Goal: Information Seeking & Learning: Find specific fact

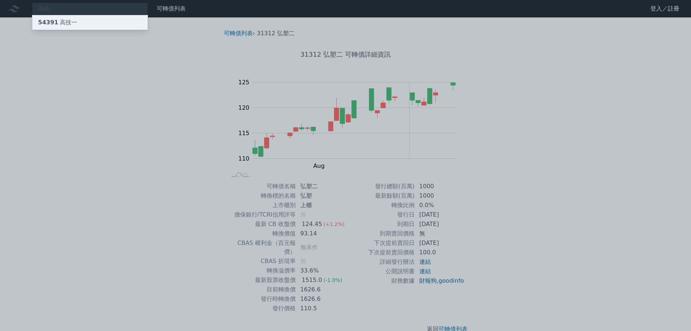
type input "高技"
click at [90, 21] on div "54391 高技一" at bounding box center [89, 22] width 115 height 15
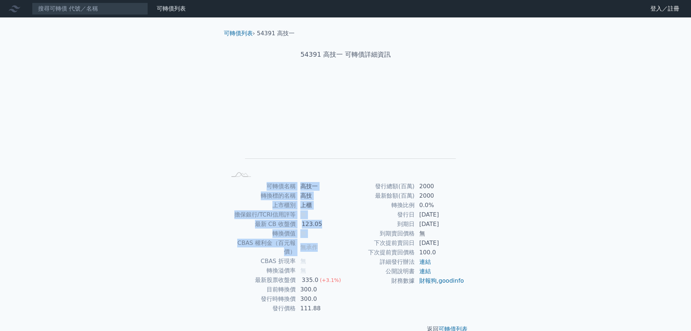
drag, startPoint x: 320, startPoint y: 241, endPoint x: 215, endPoint y: 238, distance: 105.3
click at [215, 238] on div "可轉債列表 › 54391 高技一 54391 高技一 可轉債詳細資訊 Zoom Out L L Chart created using amCharts l…" at bounding box center [345, 180] width 279 height 327
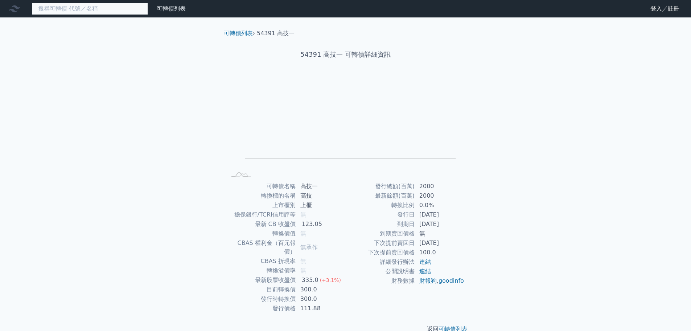
click at [96, 12] on input at bounding box center [90, 9] width 116 height 12
paste input "高林"
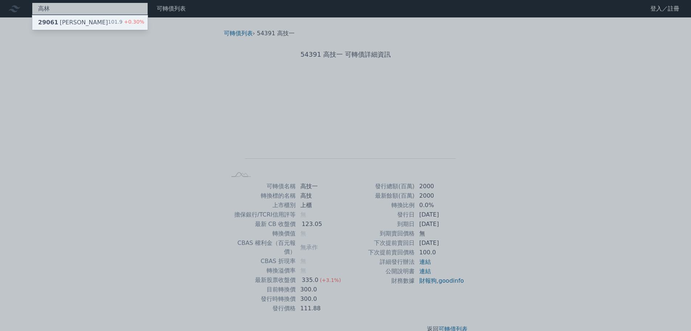
type input "高林"
click at [63, 22] on div "29061 [PERSON_NAME]" at bounding box center [73, 22] width 70 height 9
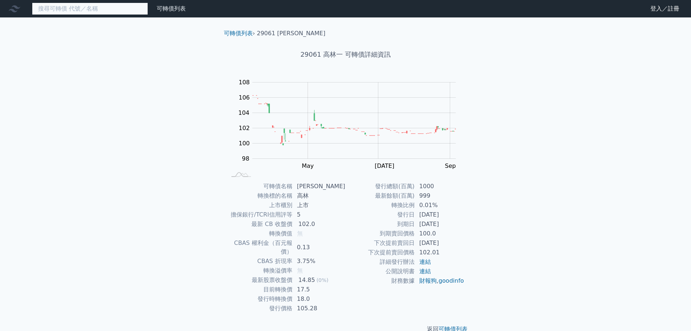
click at [103, 13] on input at bounding box center [90, 9] width 116 height 12
paste input "動力四"
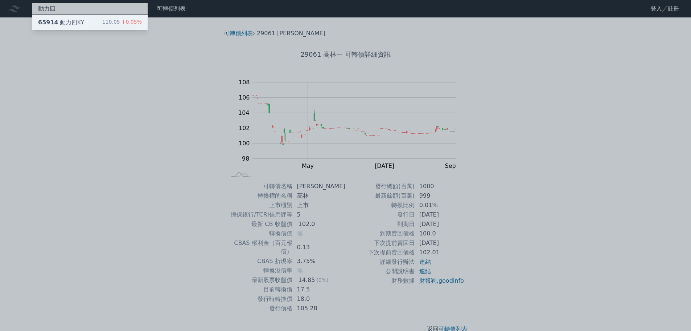
type input "動力四"
click at [86, 24] on div "65914 動力四KY 110.05 +0.05%" at bounding box center [89, 22] width 115 height 15
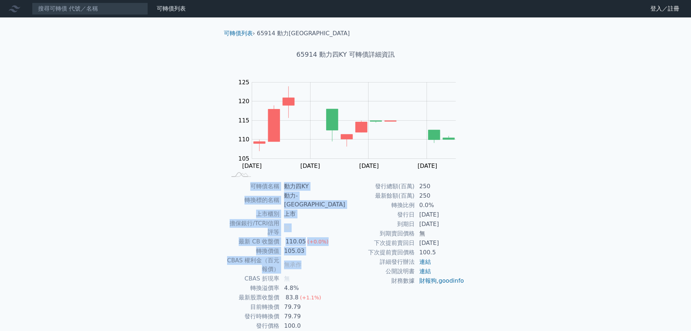
drag, startPoint x: 322, startPoint y: 243, endPoint x: 218, endPoint y: 245, distance: 103.4
click at [218, 245] on div "可轉債名稱 動力四KY 轉換標的名稱 動力-KY 上市櫃別 上市 擔保銀行/TCRI信用評等 無 最新 CB 收盤價 110.05 (+0.0%) 轉換價值 …" at bounding box center [345, 255] width 255 height 149
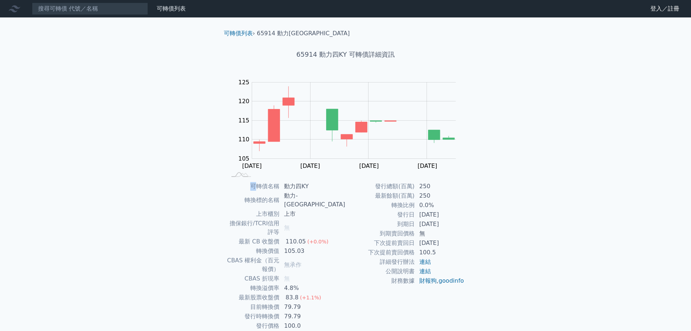
click at [218, 245] on div "可轉債名稱 動力四KY 轉換標的名稱 動力-KY 上市櫃別 上市 擔保銀行/TCRI信用評等 無 最新 CB 收盤價 110.05 (+0.0%) 轉換價值 …" at bounding box center [345, 255] width 255 height 149
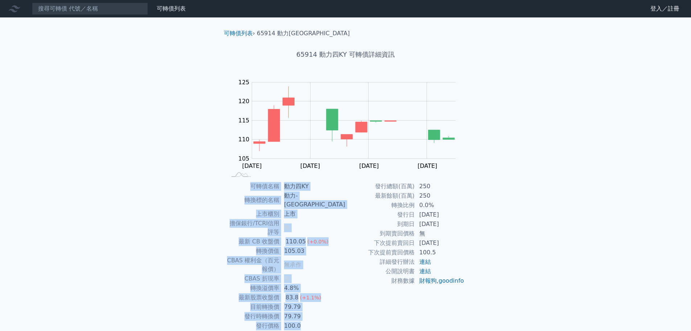
click at [218, 245] on div "可轉債名稱 動力四KY 轉換標的名稱 動力-KY 上市櫃別 上市 擔保銀行/TCRI信用評等 無 最新 CB 收盤價 110.05 (+0.0%) 轉換價值 …" at bounding box center [345, 255] width 255 height 149
click at [227, 292] on td "最新股票收盤價" at bounding box center [253, 296] width 53 height 9
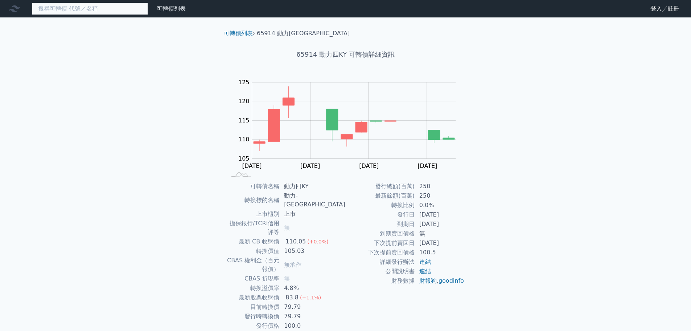
click at [111, 13] on input at bounding box center [90, 9] width 116 height 12
paste input "雷科"
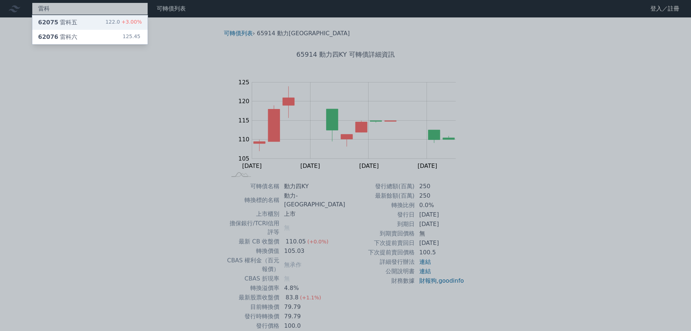
type input "雷科"
click at [99, 23] on div "62075 雷科五 122.0 +3.00%" at bounding box center [89, 22] width 115 height 15
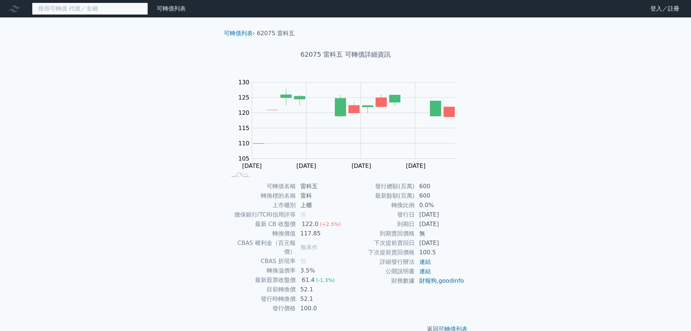
click at [95, 3] on input at bounding box center [90, 9] width 116 height 12
paste input "雷科"
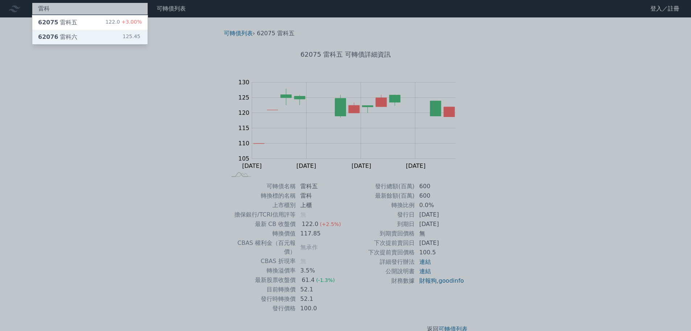
type input "雷科"
click at [77, 34] on div "62076 雷科六 125.45" at bounding box center [89, 37] width 115 height 15
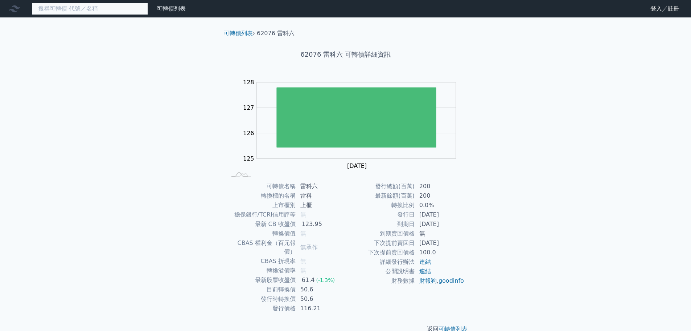
drag, startPoint x: 93, startPoint y: 8, endPoint x: 87, endPoint y: 13, distance: 8.0
click at [93, 8] on input at bounding box center [90, 9] width 116 height 12
paste input "雷科"
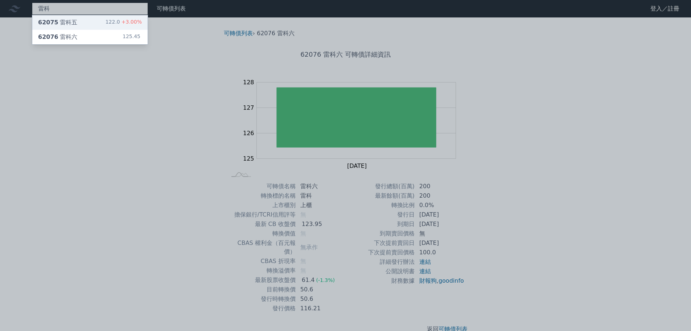
type input "雷科"
click at [66, 22] on div "62075 雷科五" at bounding box center [57, 22] width 39 height 9
